Goal: Information Seeking & Learning: Find specific fact

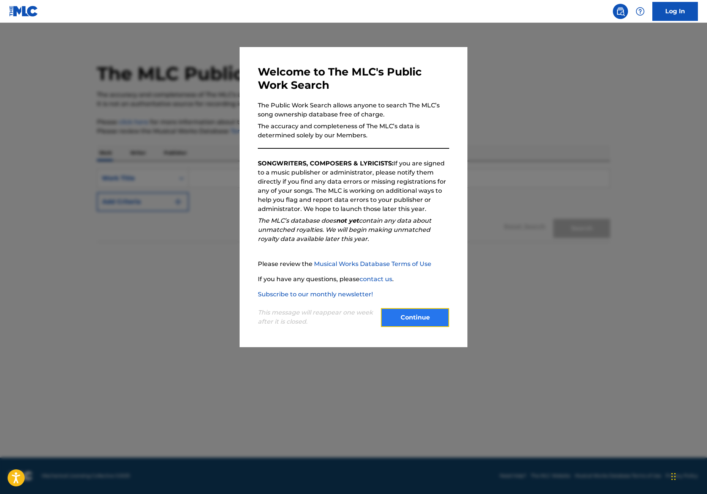
click at [423, 321] on button "Continue" at bounding box center [415, 317] width 68 height 19
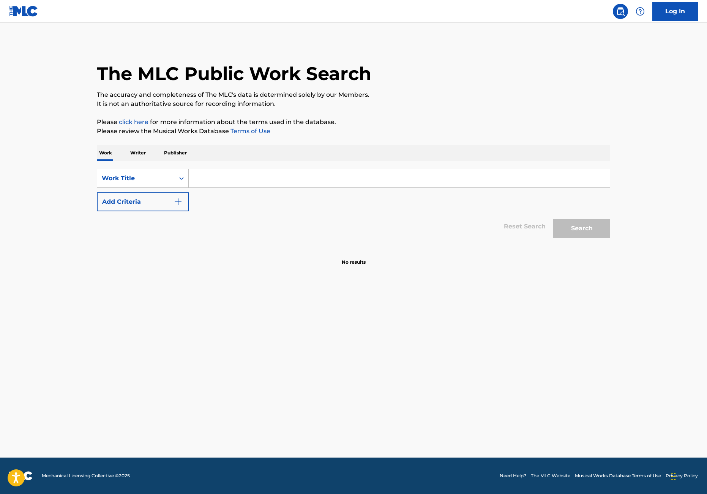
click at [222, 181] on input "Search Form" at bounding box center [399, 178] width 421 height 18
type input "Dammit"
click at [145, 214] on div "Reset Search Search" at bounding box center [353, 226] width 513 height 30
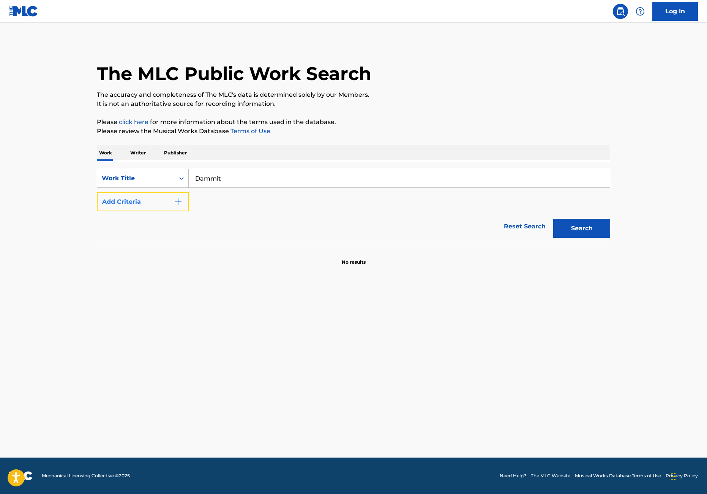
click at [151, 208] on button "Add Criteria" at bounding box center [143, 201] width 92 height 19
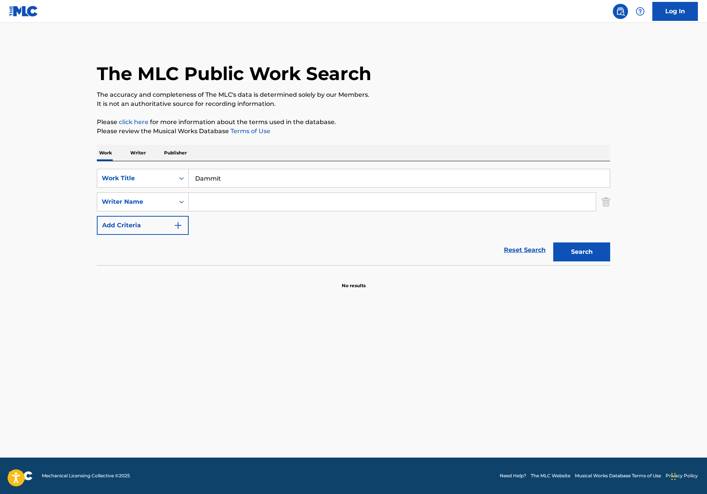
click at [212, 197] on input "Search Form" at bounding box center [392, 202] width 407 height 18
type input "[PERSON_NAME]"
click at [553, 242] on button "Search" at bounding box center [581, 251] width 57 height 19
click at [575, 134] on p "Please review the Musical Works Database Terms of Use" at bounding box center [353, 131] width 513 height 9
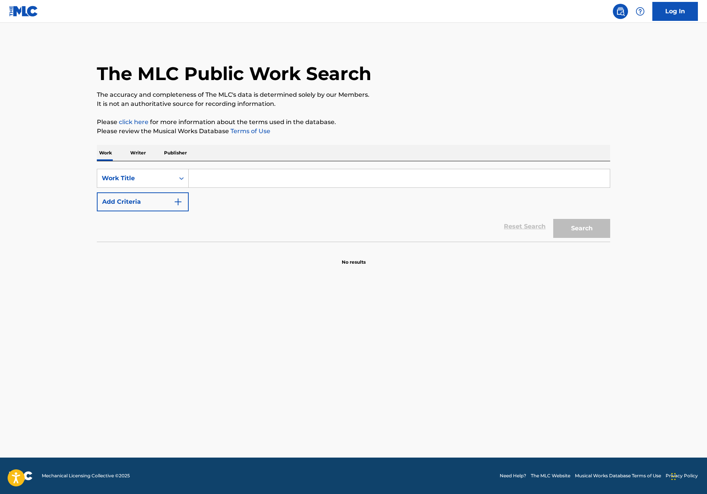
click at [214, 176] on input "Search Form" at bounding box center [399, 178] width 421 height 18
type input "Dammit"
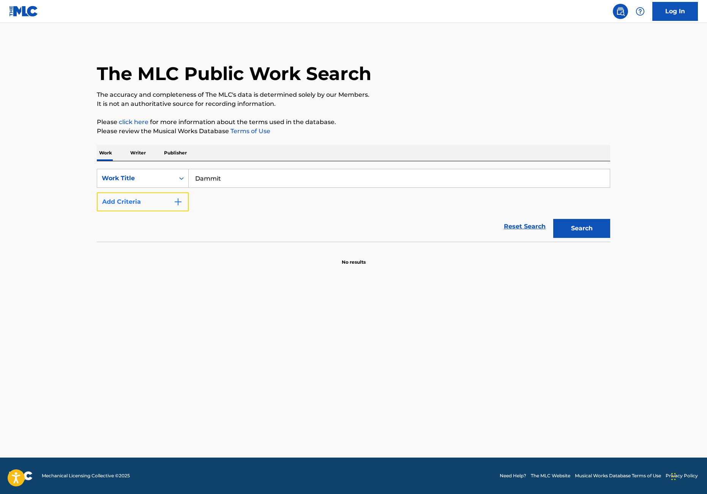
click at [140, 201] on button "Add Criteria" at bounding box center [143, 201] width 92 height 19
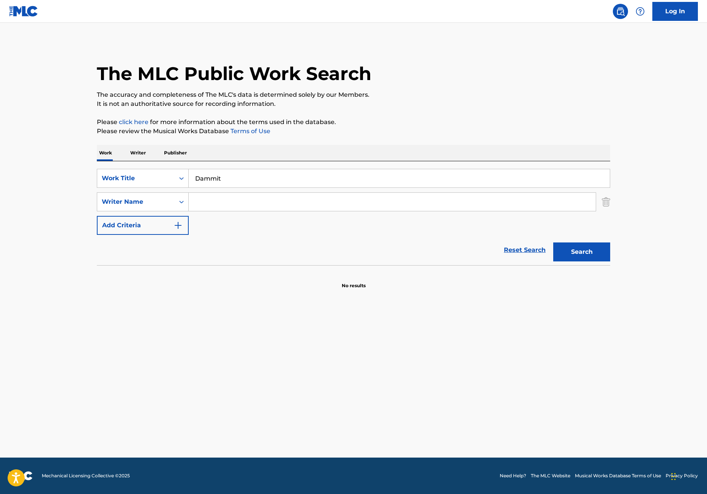
click at [250, 199] on input "Search Form" at bounding box center [392, 202] width 407 height 18
type input "[PERSON_NAME]"
click at [553, 242] on button "Search" at bounding box center [581, 251] width 57 height 19
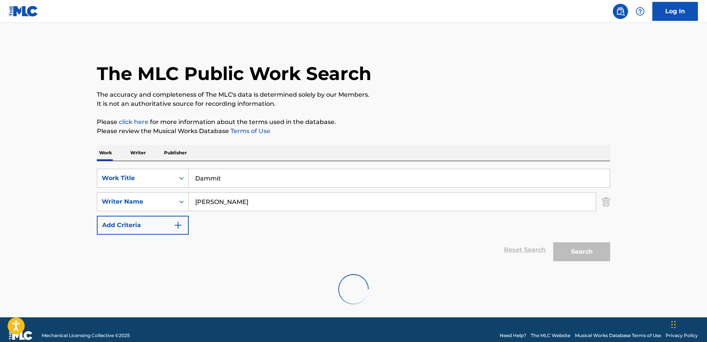
click at [283, 203] on input "[PERSON_NAME]" at bounding box center [392, 202] width 407 height 18
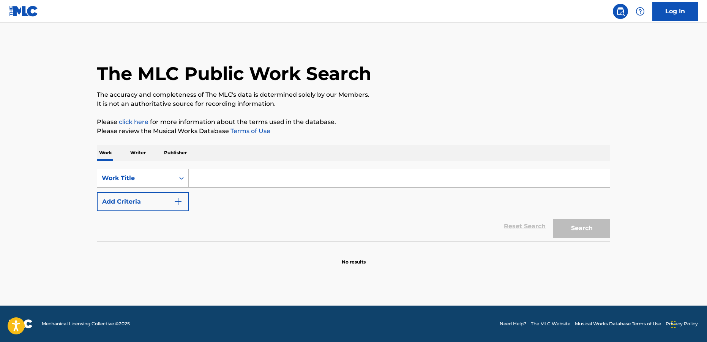
click at [228, 184] on input "Search Form" at bounding box center [399, 178] width 421 height 18
type input "M"
type input "Dammit"
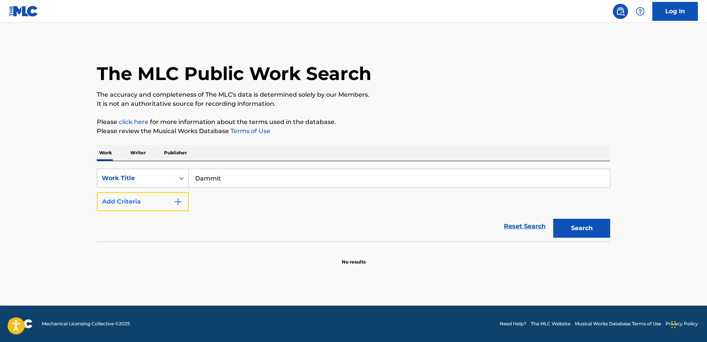
click at [178, 199] on img "Search Form" at bounding box center [177, 201] width 9 height 9
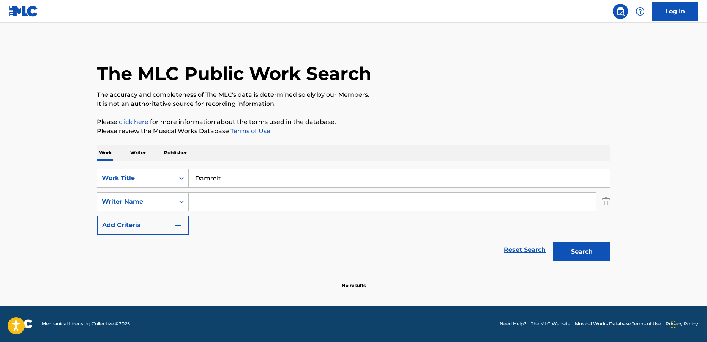
click at [241, 199] on input "Search Form" at bounding box center [392, 202] width 407 height 18
type input "[PERSON_NAME]"
click at [576, 254] on button "Search" at bounding box center [581, 251] width 57 height 19
